Goal: Transaction & Acquisition: Purchase product/service

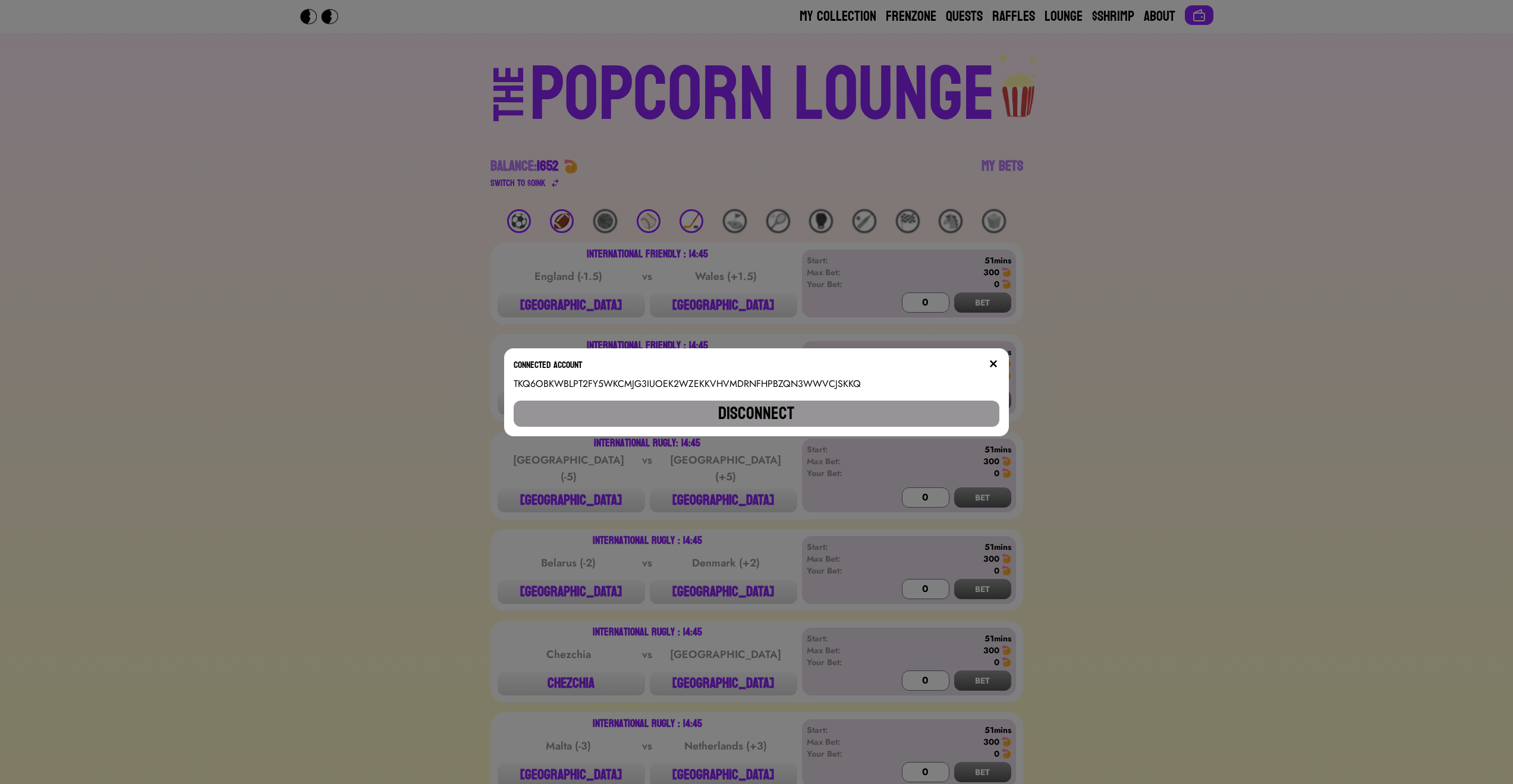
click at [991, 361] on div "Connected account" at bounding box center [756, 368] width 485 height 19
click at [992, 361] on div "Connected account" at bounding box center [756, 368] width 485 height 19
click at [994, 371] on div at bounding box center [993, 368] width 12 height 19
click at [998, 367] on img at bounding box center [993, 364] width 10 height 10
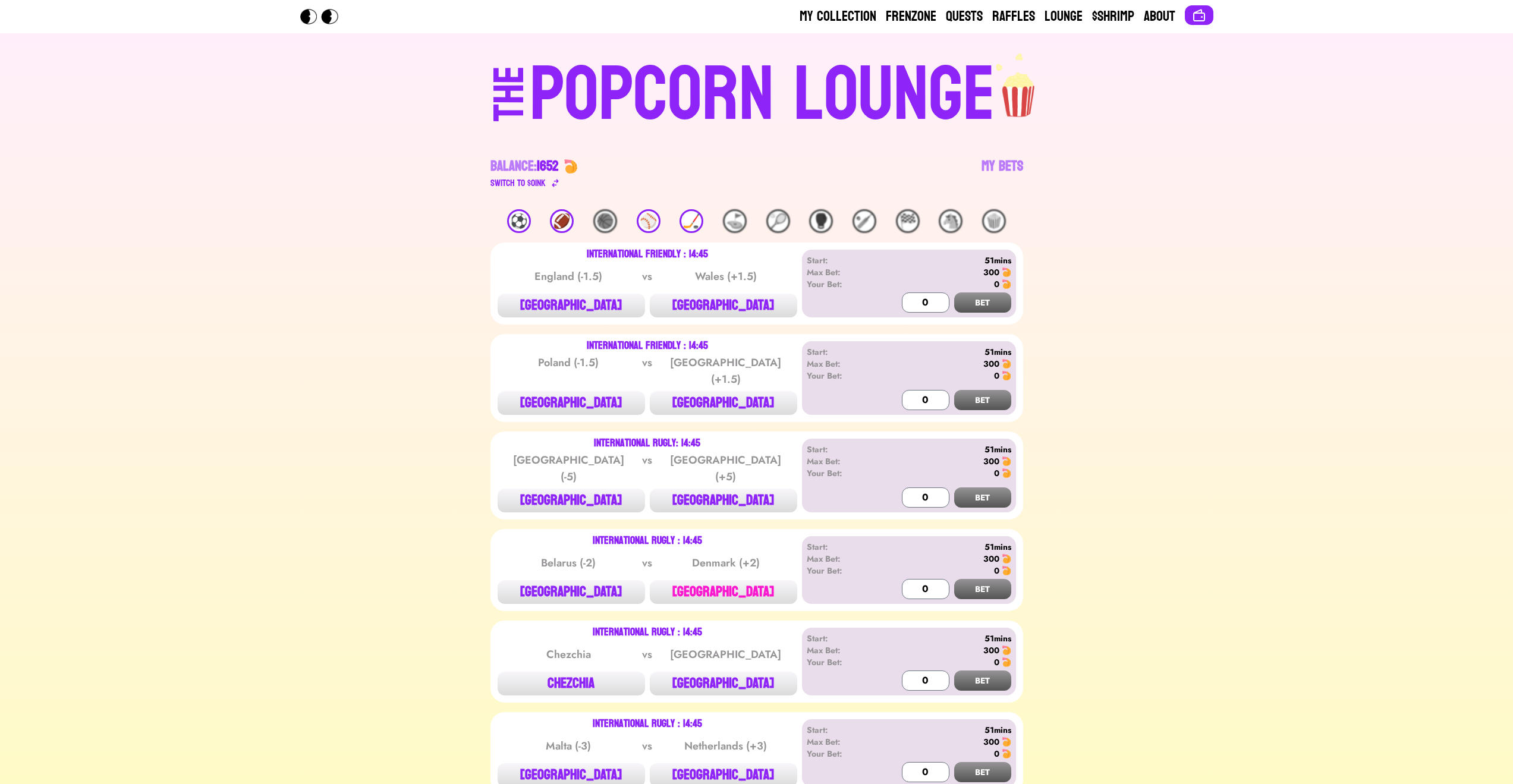
click at [736, 583] on button "[GEOGRAPHIC_DATA]" at bounding box center [723, 591] width 147 height 24
click at [979, 579] on button "BET" at bounding box center [983, 588] width 57 height 20
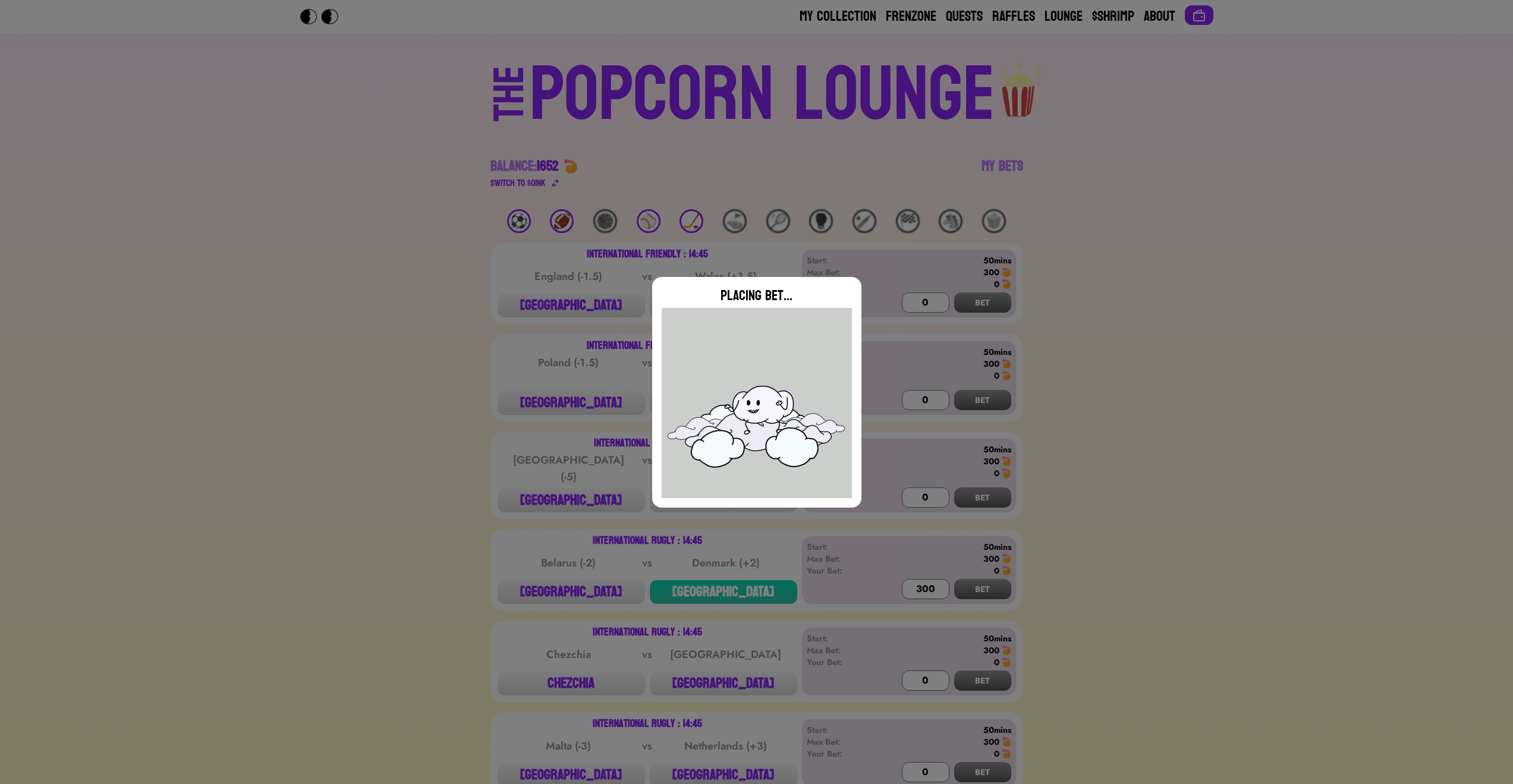
type input "0"
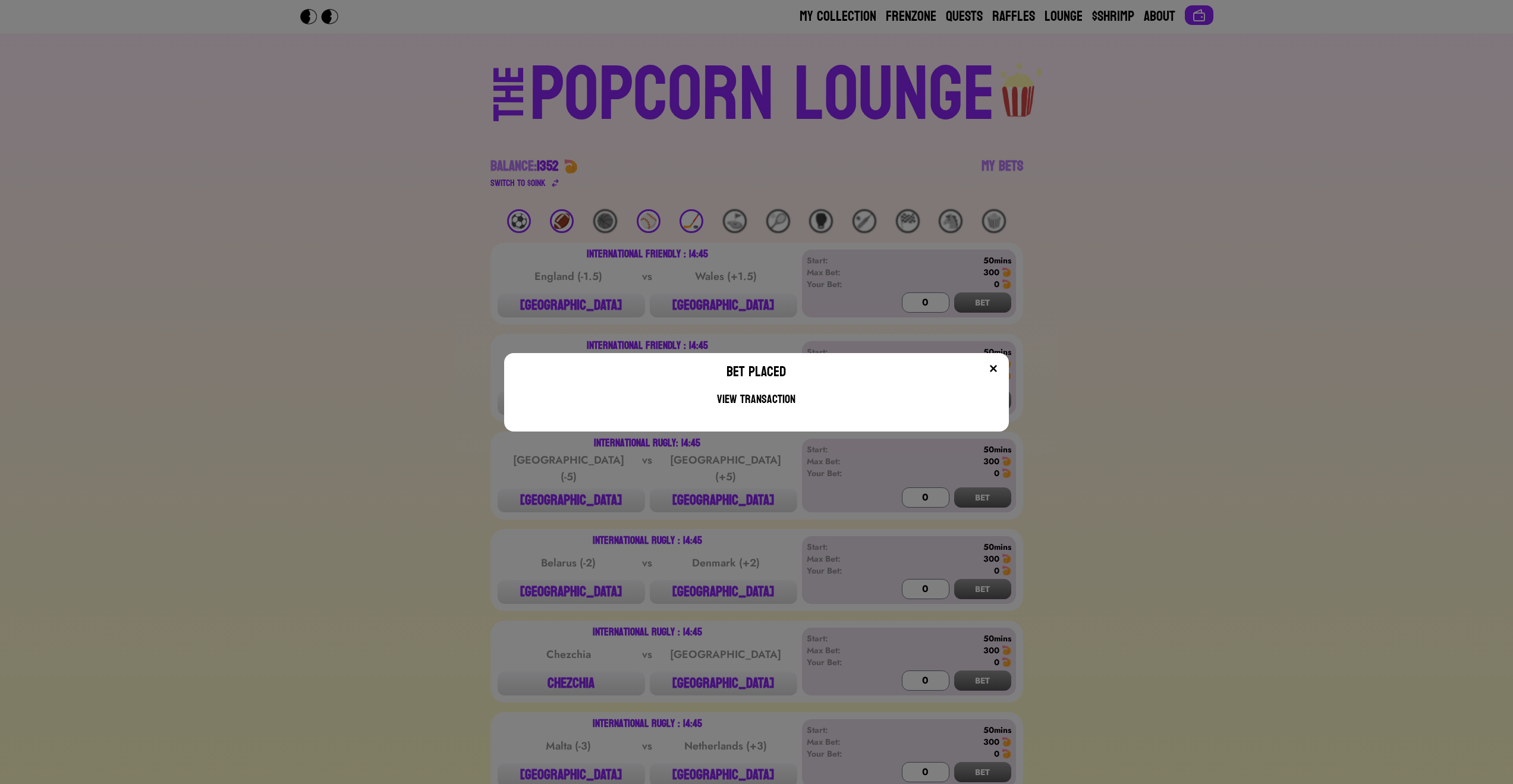
click at [998, 369] on img at bounding box center [993, 369] width 10 height 10
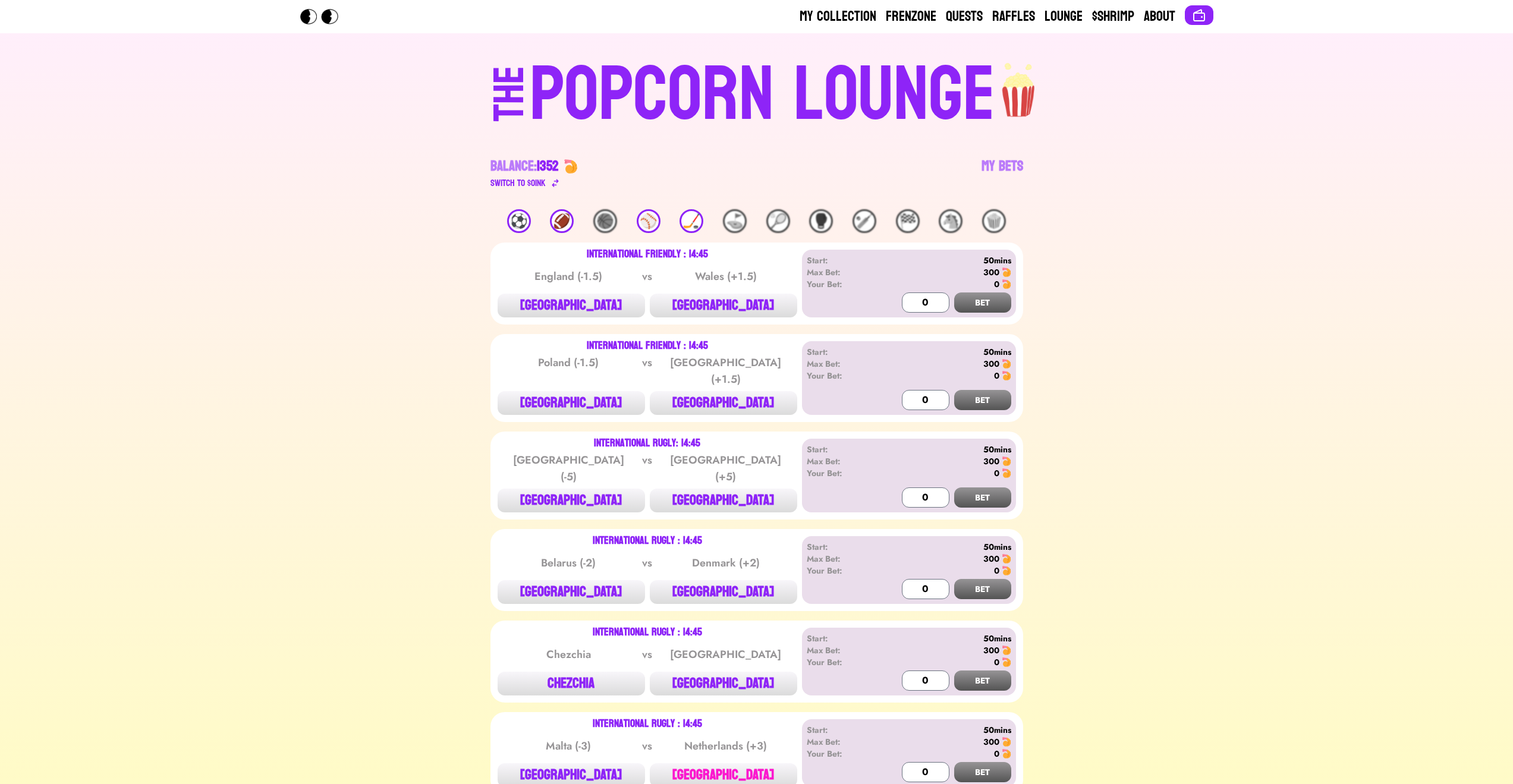
click at [739, 770] on button "[GEOGRAPHIC_DATA]" at bounding box center [723, 774] width 147 height 24
click at [989, 763] on button "BET" at bounding box center [983, 771] width 57 height 20
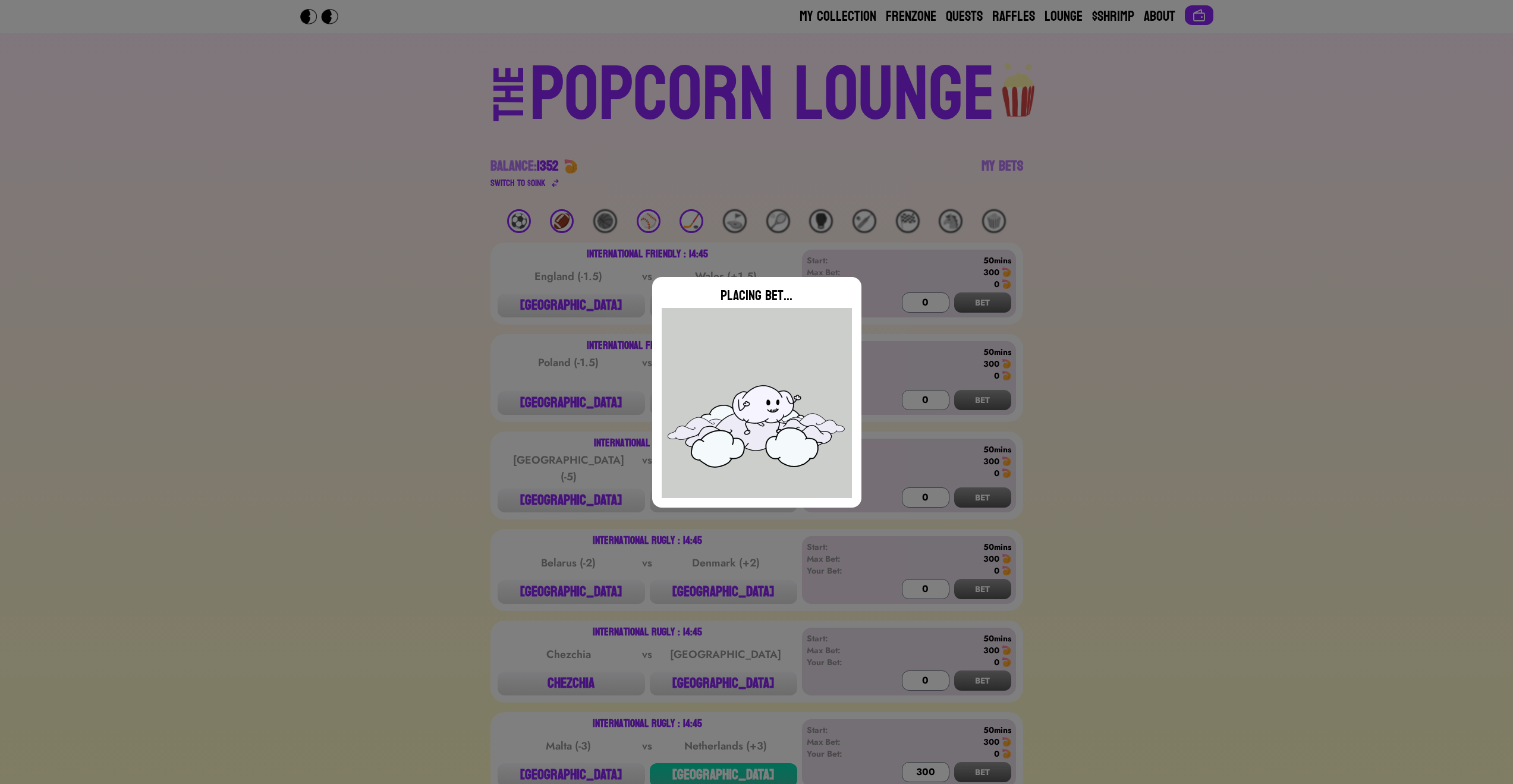
type input "0"
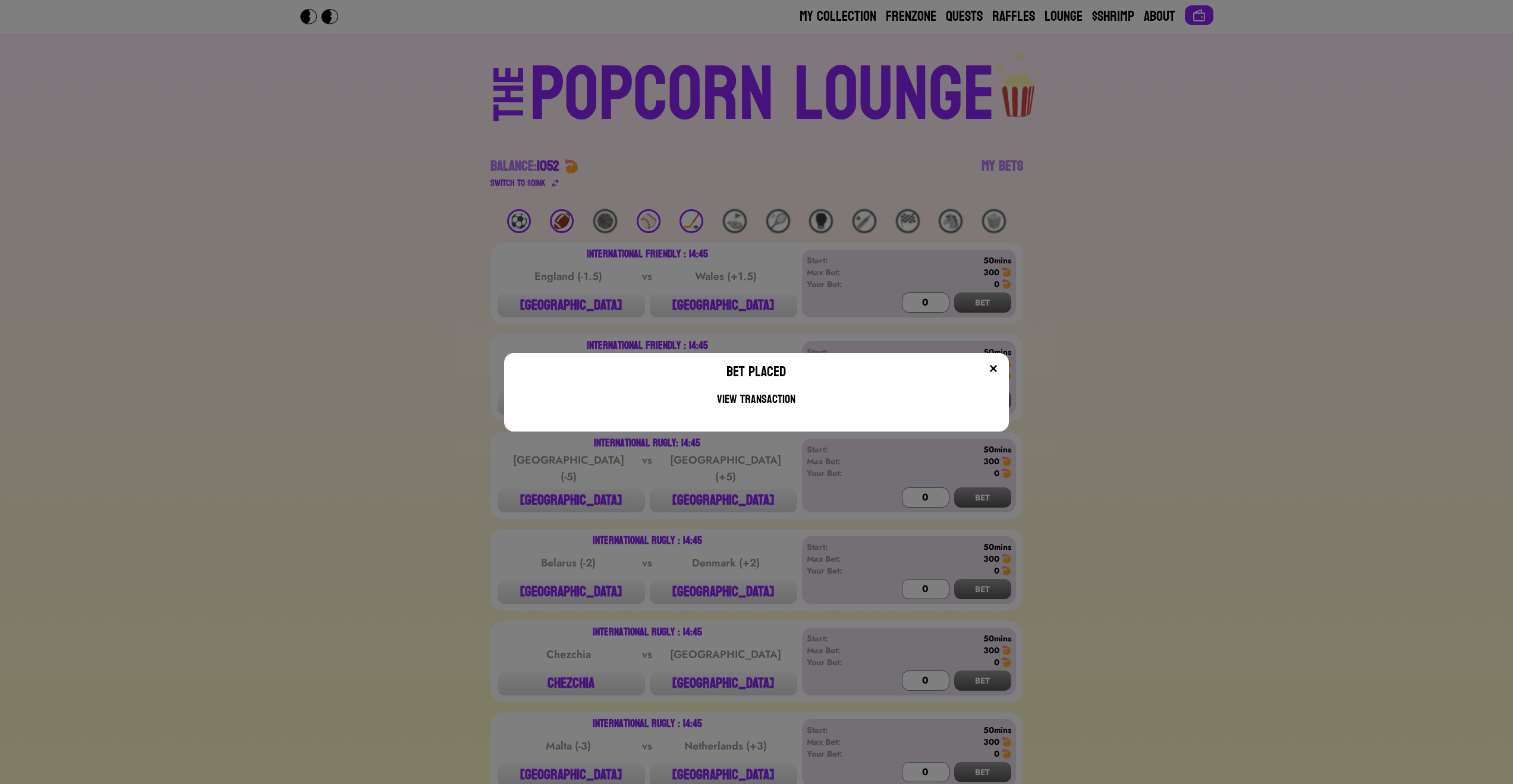
click at [998, 370] on img at bounding box center [993, 369] width 10 height 10
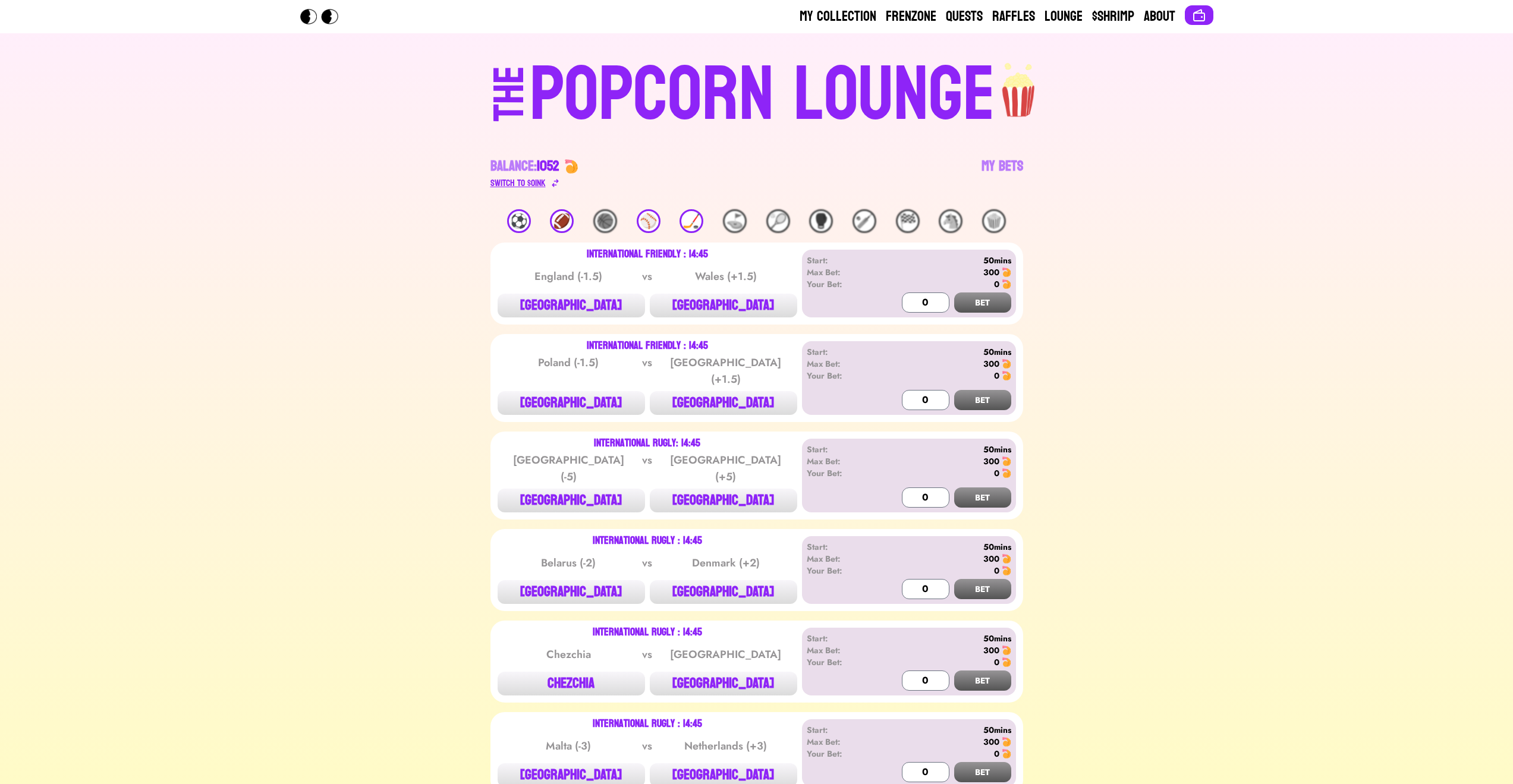
click at [506, 181] on div "Switch to $ OINK" at bounding box center [518, 183] width 55 height 15
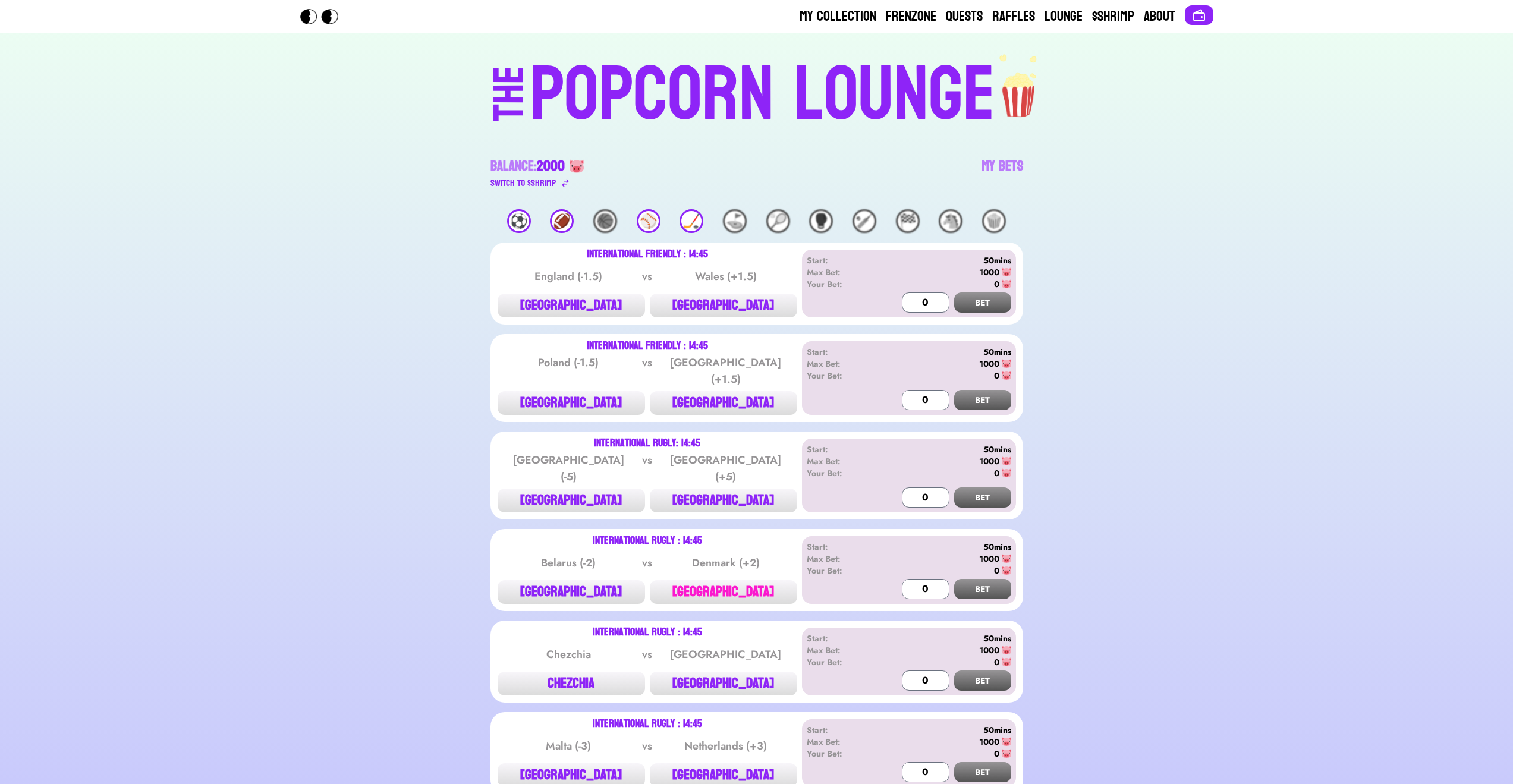
click at [762, 580] on button "[GEOGRAPHIC_DATA]" at bounding box center [723, 591] width 147 height 24
click at [920, 579] on input "300" at bounding box center [925, 588] width 47 height 20
click at [997, 579] on button "BET" at bounding box center [983, 588] width 57 height 20
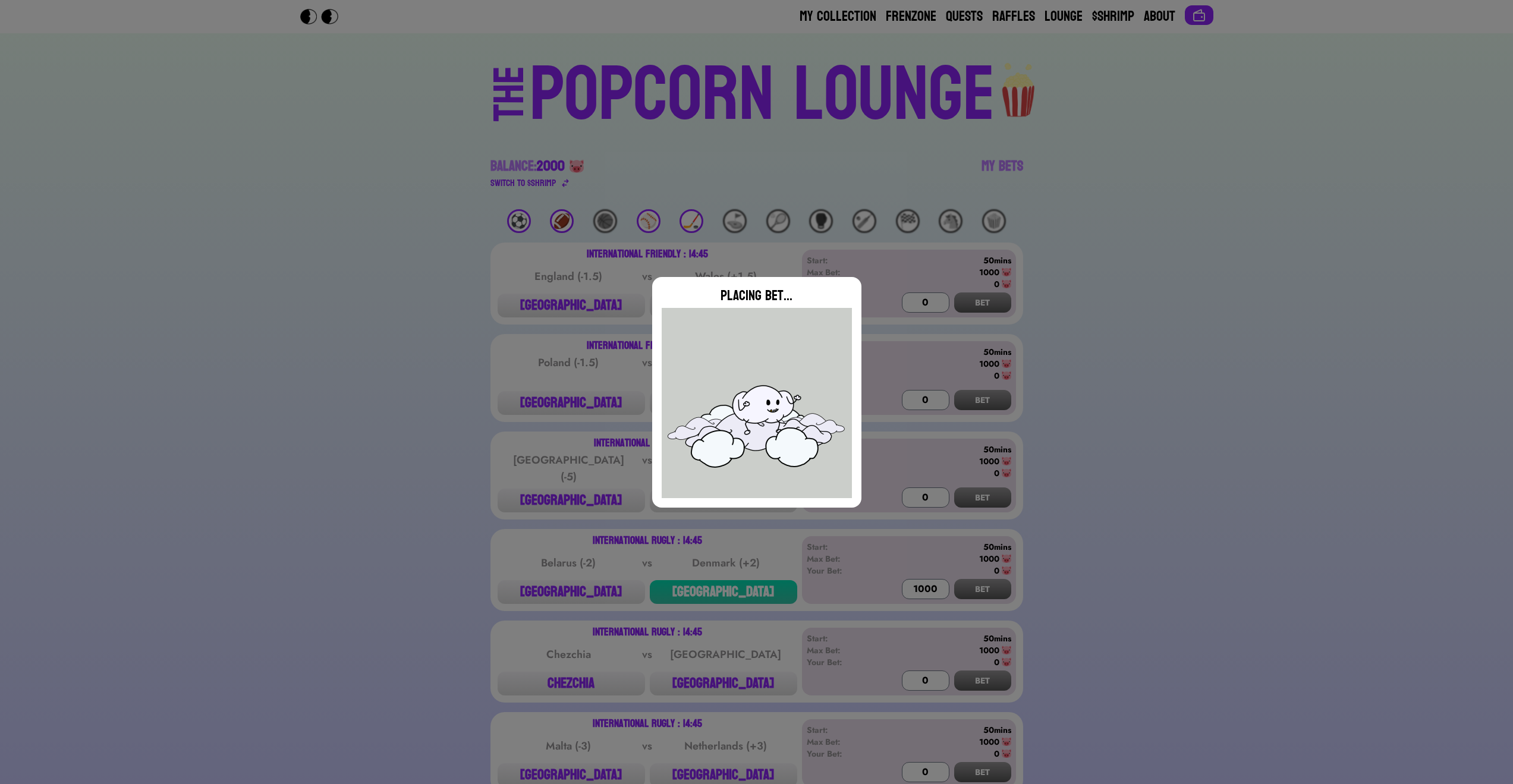
type input "0"
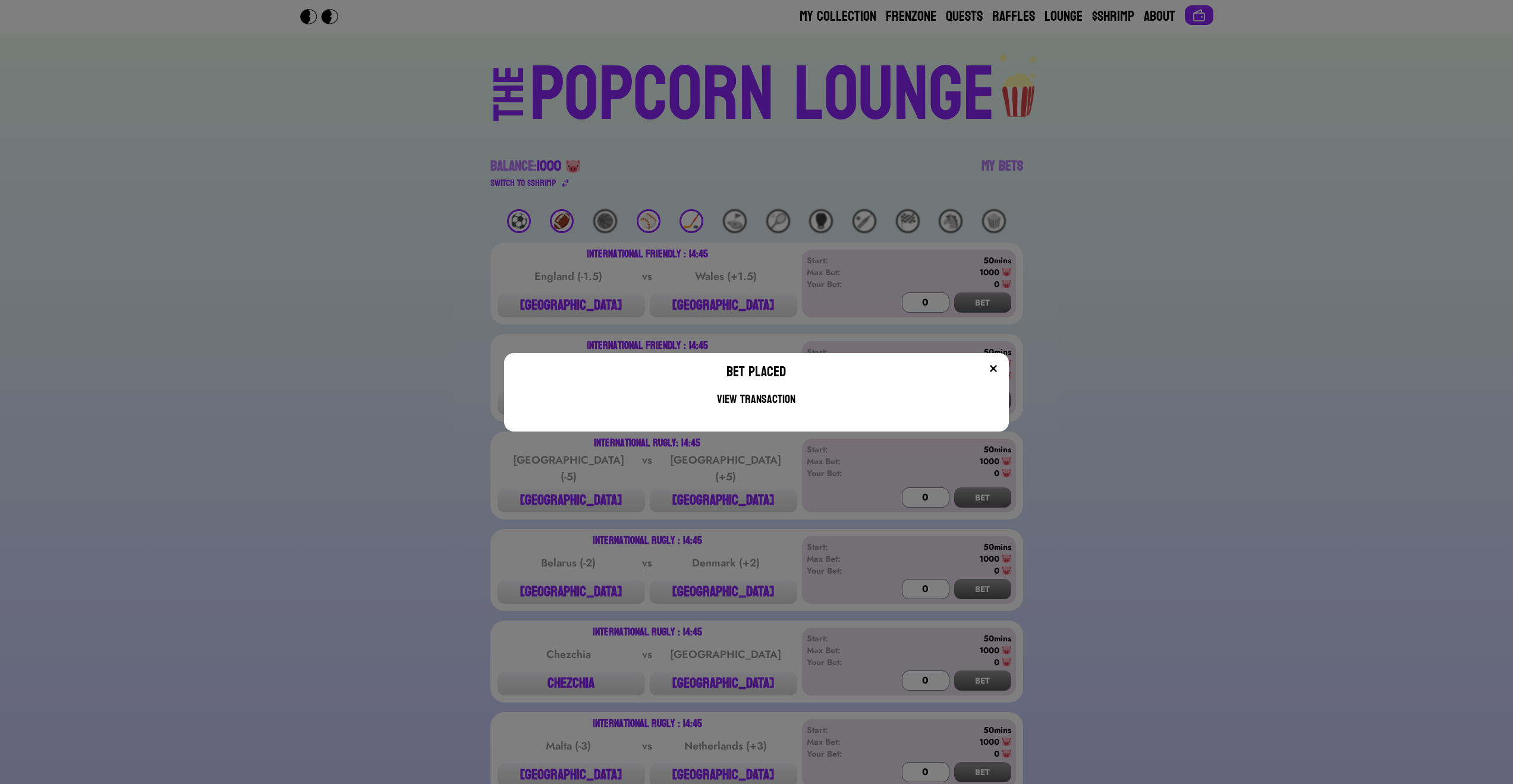
click at [997, 367] on img at bounding box center [993, 369] width 10 height 10
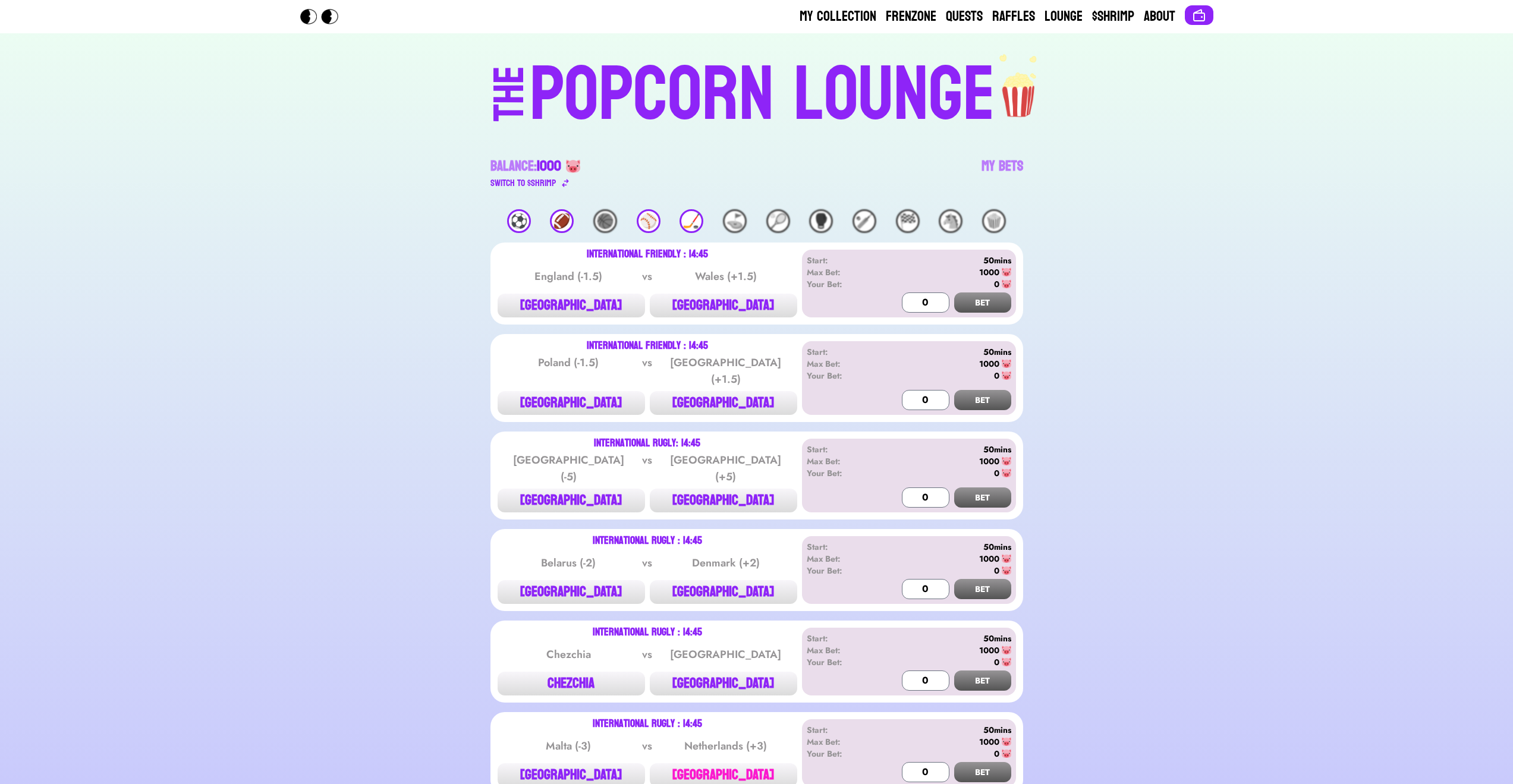
click at [738, 763] on button "[GEOGRAPHIC_DATA]" at bounding box center [723, 774] width 147 height 24
click at [914, 762] on input "300" at bounding box center [925, 771] width 47 height 20
click at [921, 762] on input "300" at bounding box center [925, 771] width 47 height 20
click at [974, 762] on button "BET" at bounding box center [983, 771] width 57 height 20
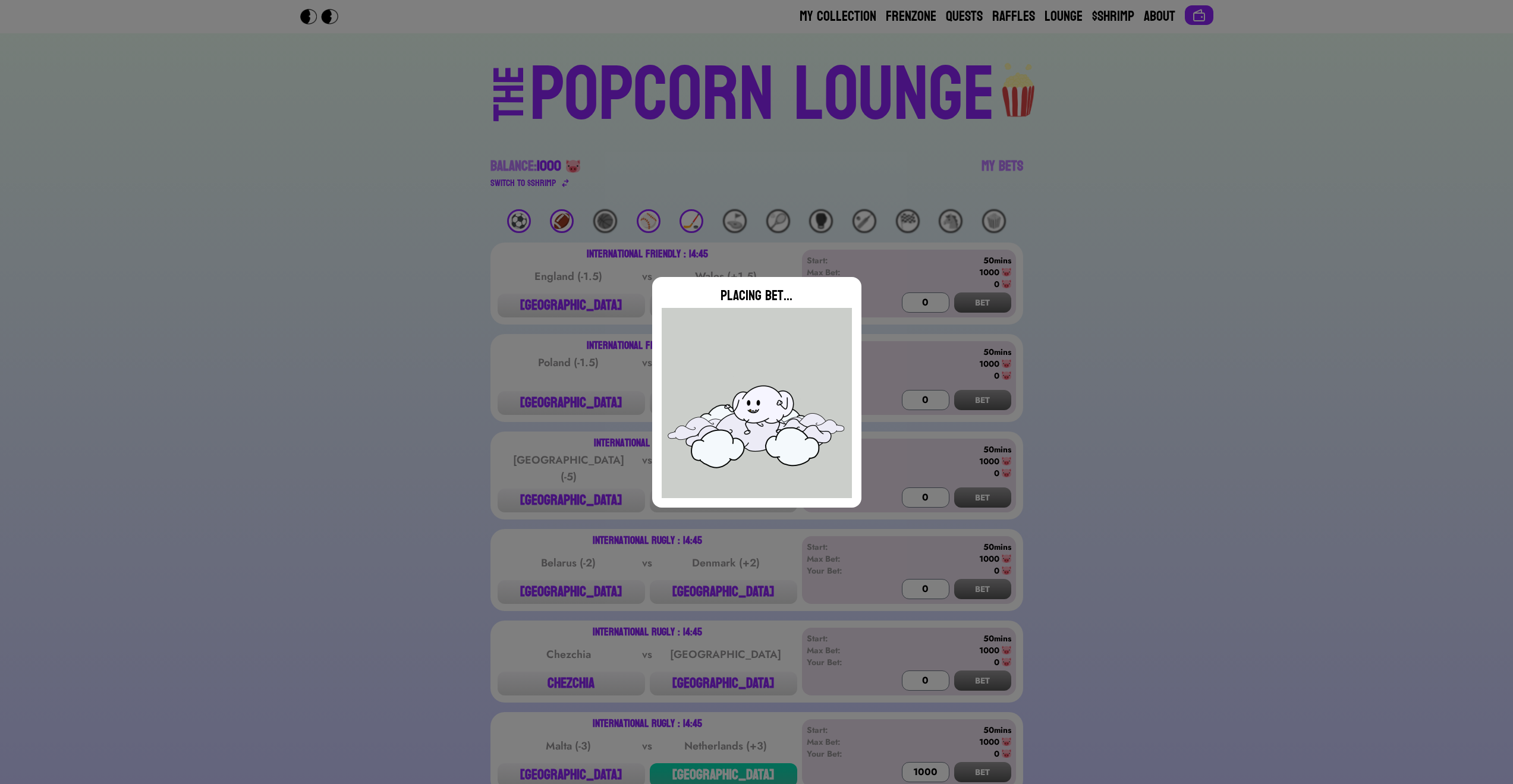
type input "0"
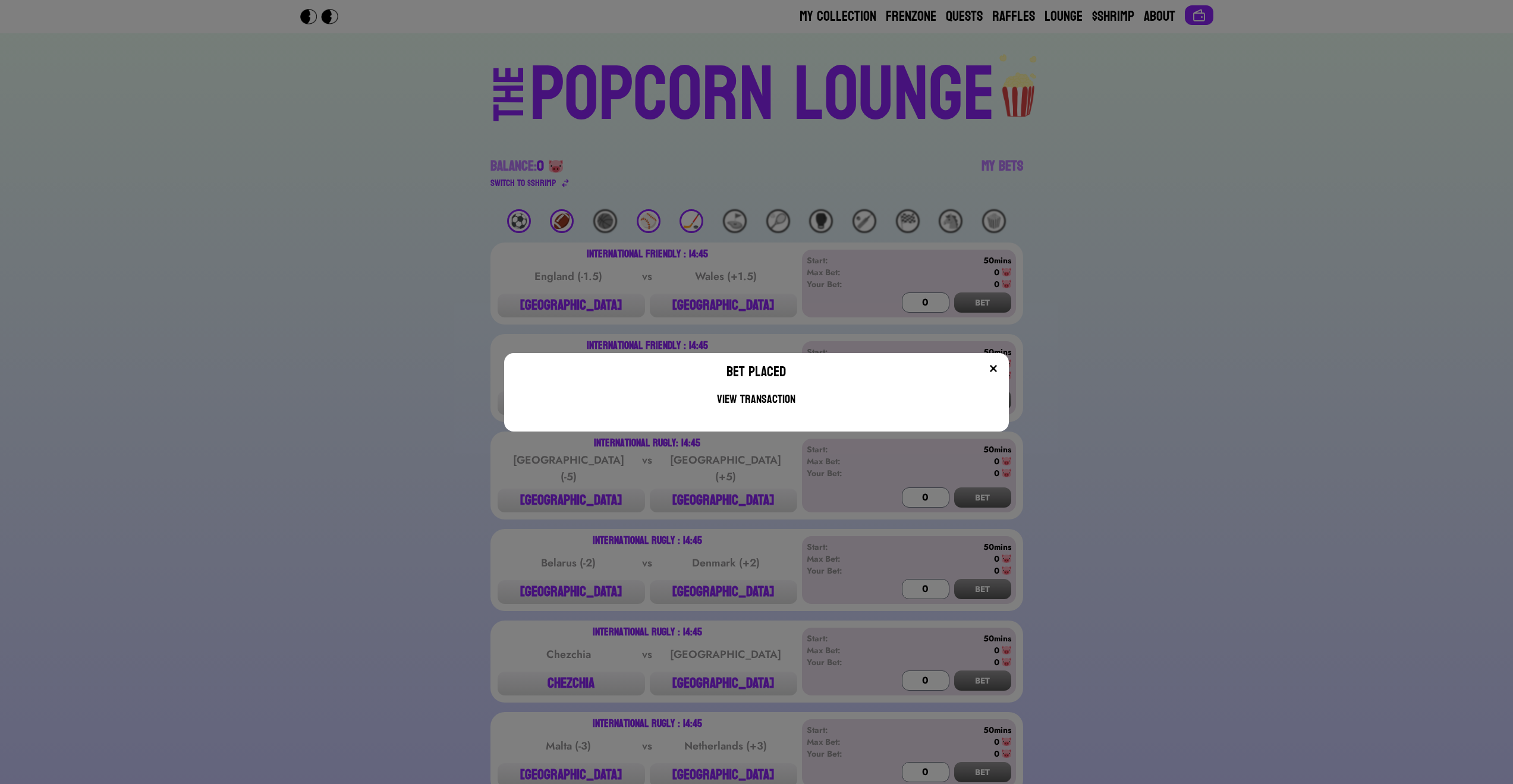
click at [998, 366] on img at bounding box center [993, 369] width 10 height 10
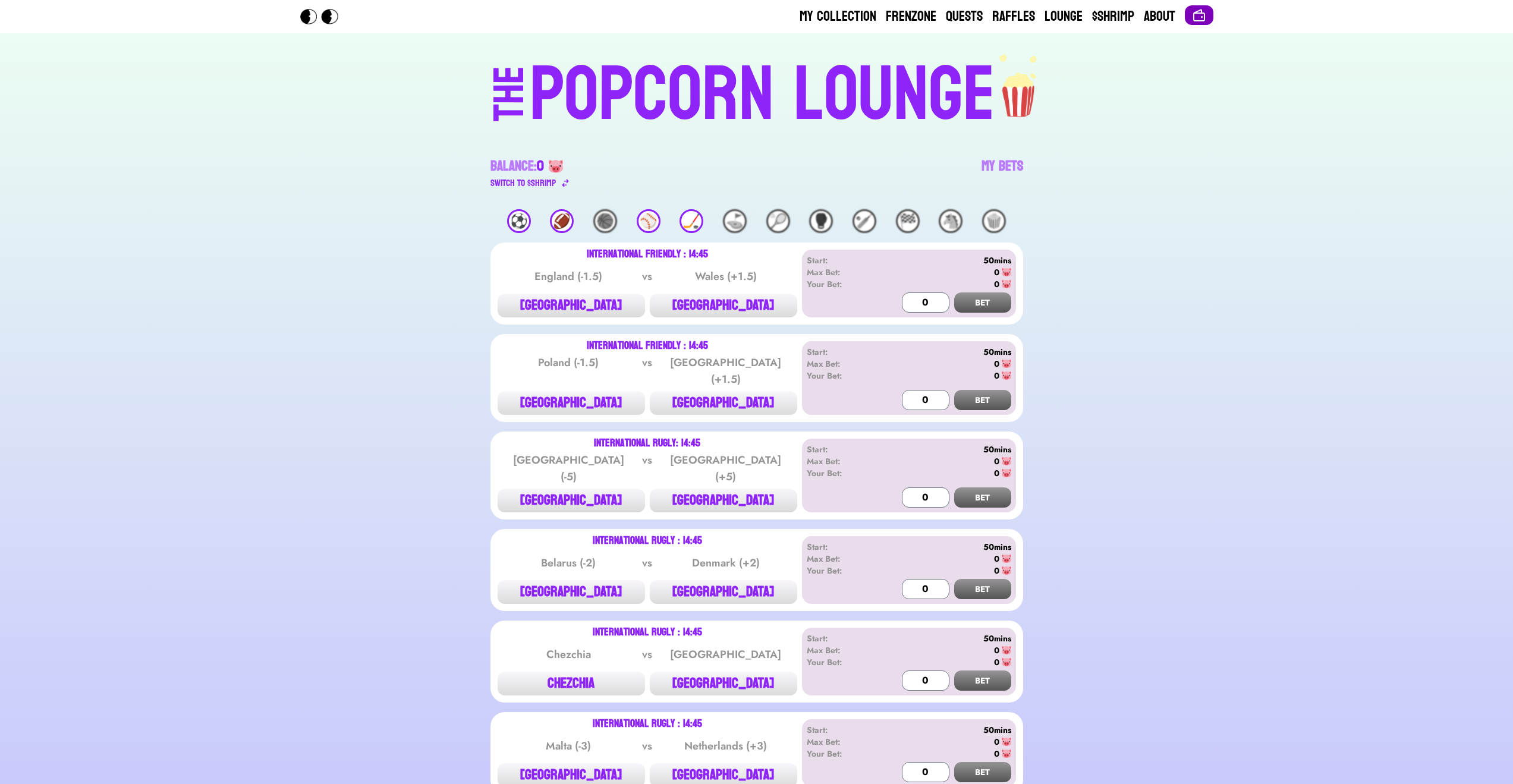
click at [1189, 17] on button at bounding box center [1198, 15] width 28 height 19
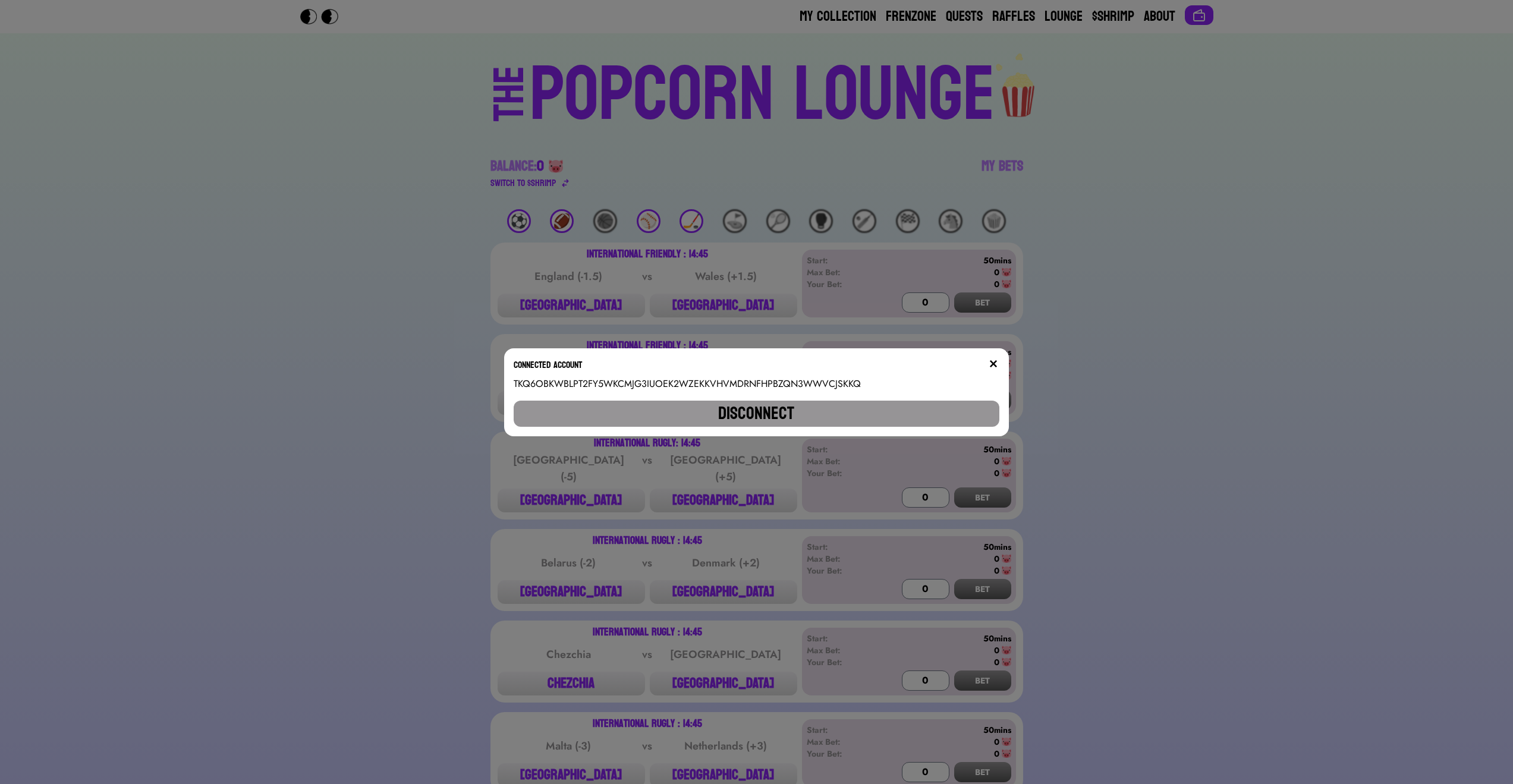
click at [919, 407] on button "Disconnect" at bounding box center [756, 413] width 485 height 26
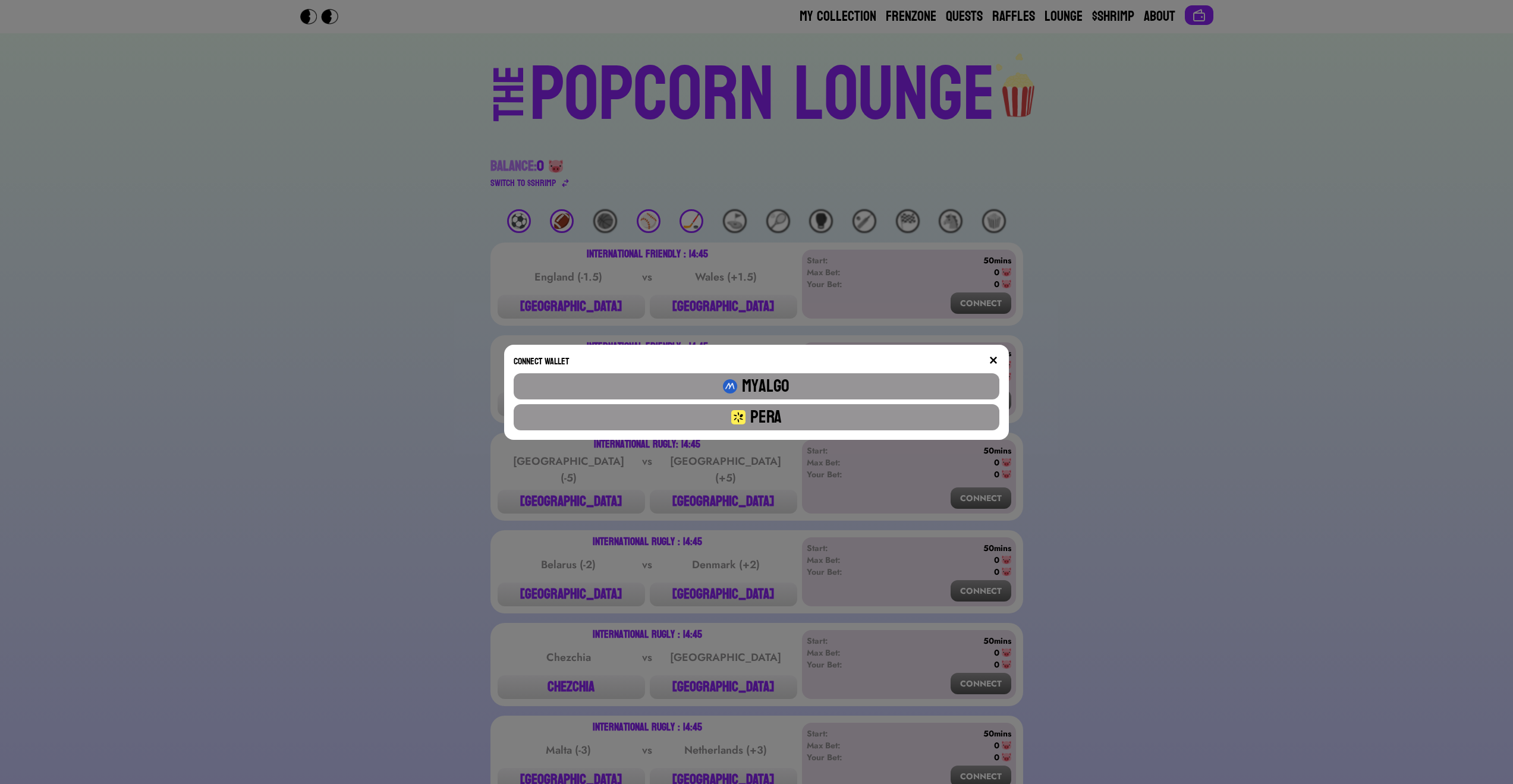
click at [917, 410] on button "Pera" at bounding box center [756, 417] width 485 height 26
